Goal: Transaction & Acquisition: Register for event/course

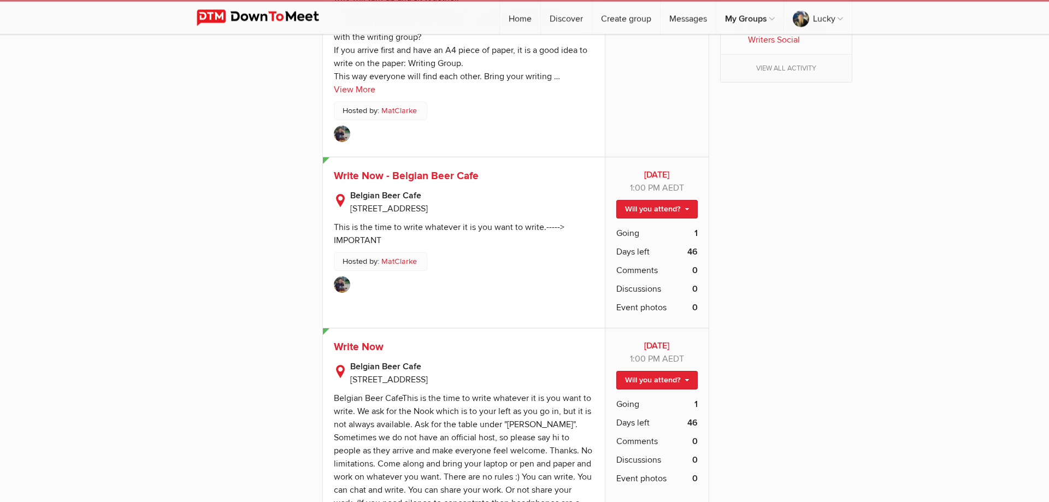
scroll to position [1672, 0]
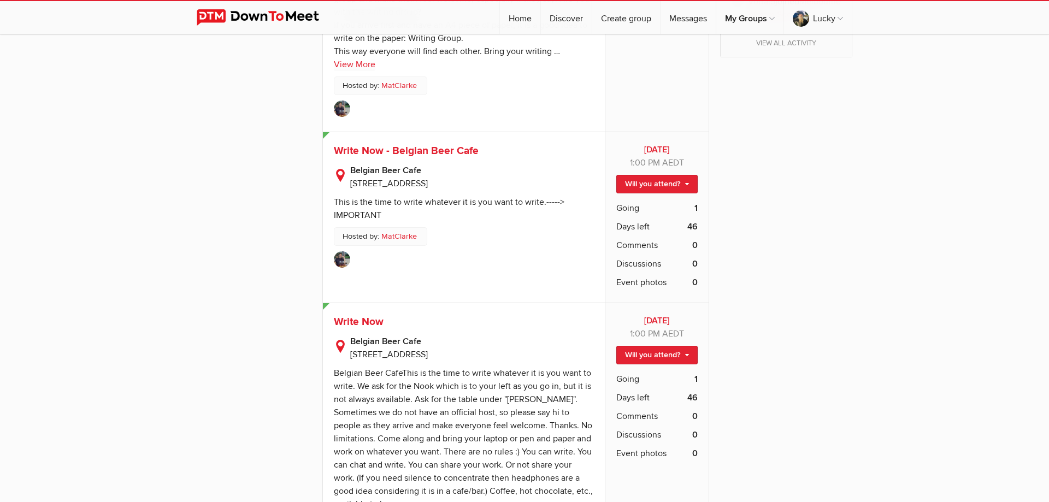
drag, startPoint x: 351, startPoint y: 171, endPoint x: 525, endPoint y: 171, distance: 174.3
click at [525, 171] on p "Belgian Beer Cafe [STREET_ADDRESS]" at bounding box center [464, 174] width 260 height 32
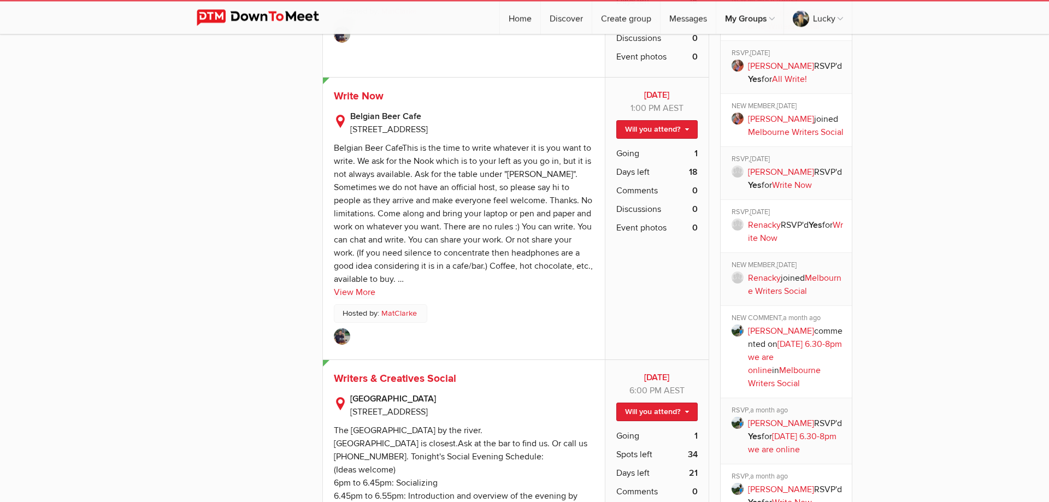
scroll to position [1003, 0]
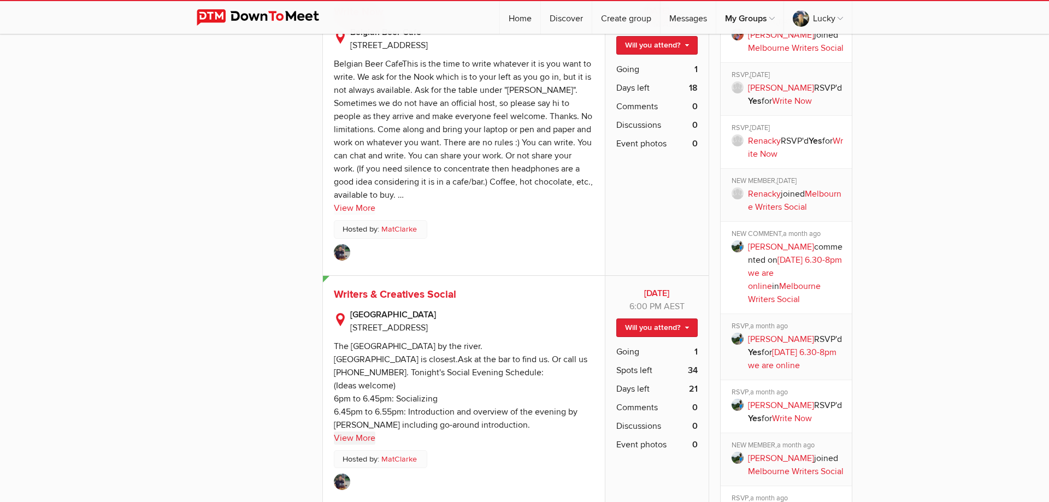
click at [348, 432] on link "View More" at bounding box center [355, 438] width 42 height 13
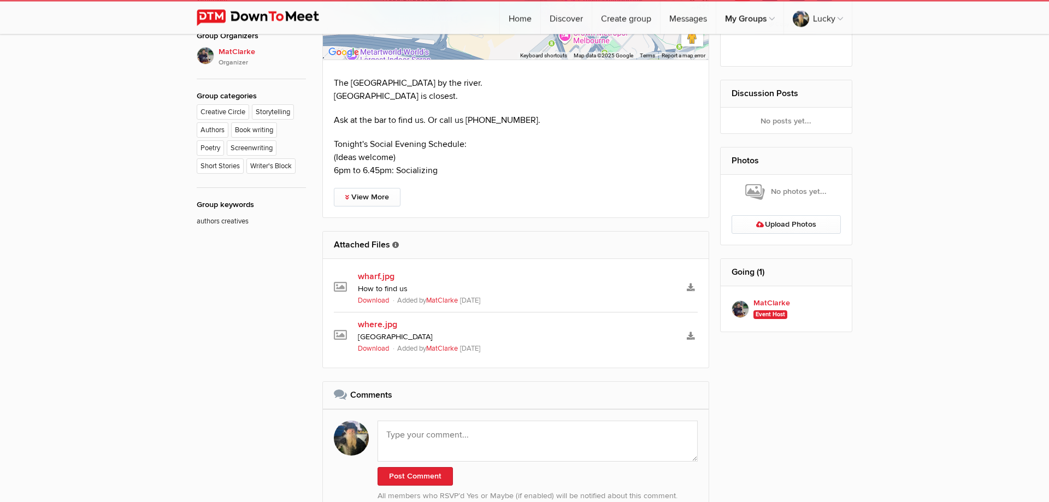
scroll to position [533, 0]
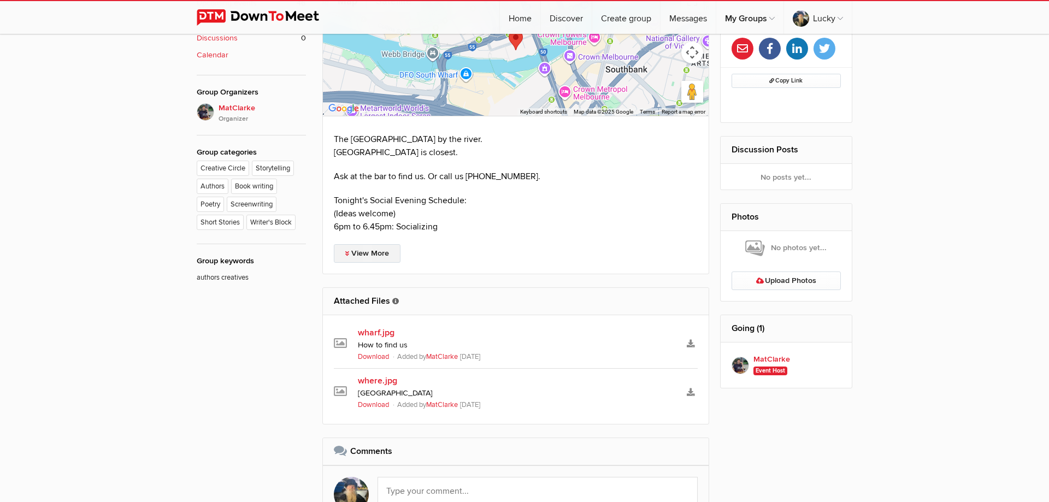
click at [370, 251] on link "View More" at bounding box center [367, 253] width 67 height 19
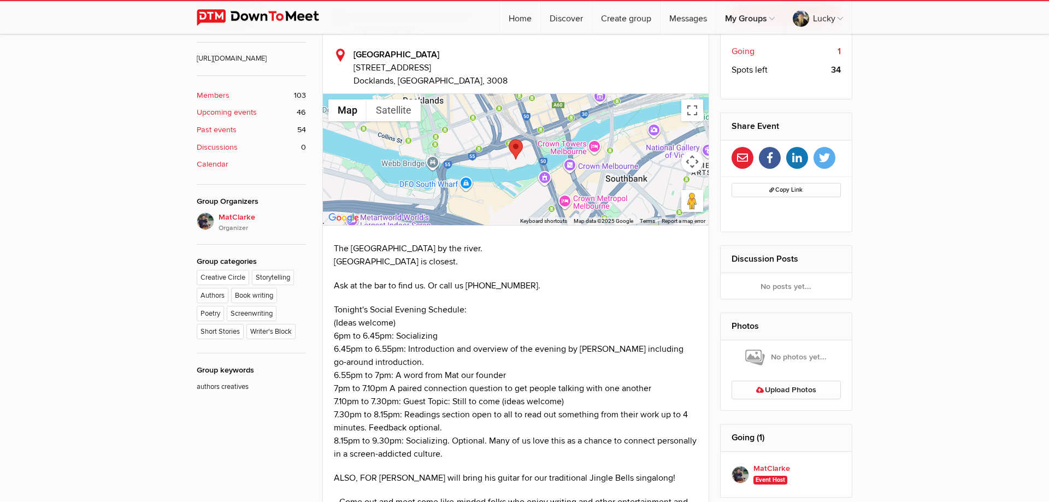
scroll to position [310, 0]
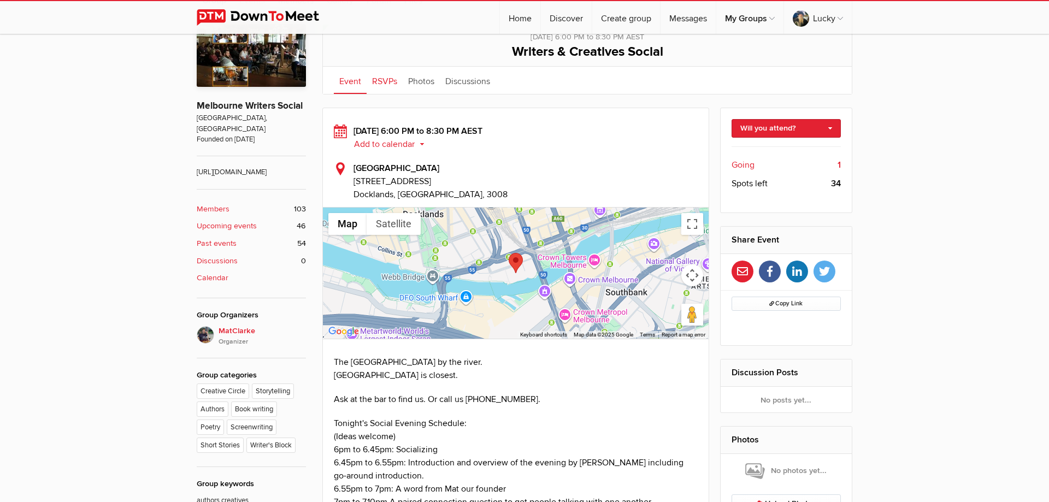
click at [383, 82] on link "RSVPs" at bounding box center [385, 80] width 36 height 27
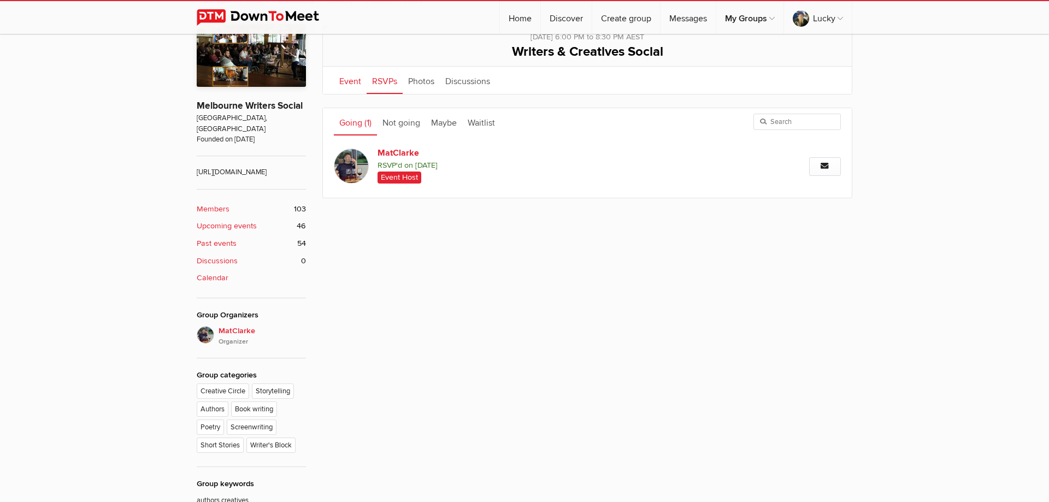
click at [348, 85] on link "Event" at bounding box center [350, 80] width 33 height 27
